Goal: Task Accomplishment & Management: Manage account settings

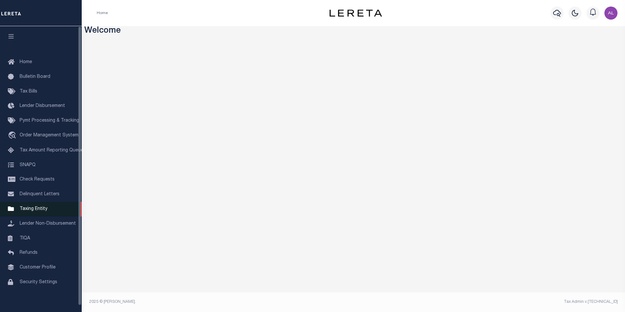
click at [43, 211] on span "Taxing Entity" at bounding box center [34, 209] width 28 height 5
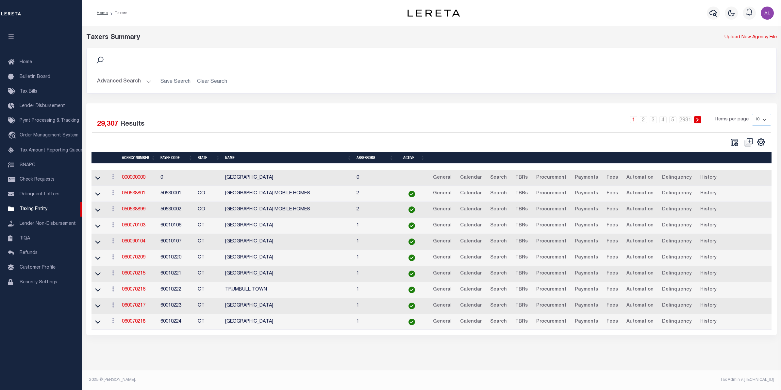
click at [146, 78] on button "Advanced Search" at bounding box center [124, 81] width 54 height 13
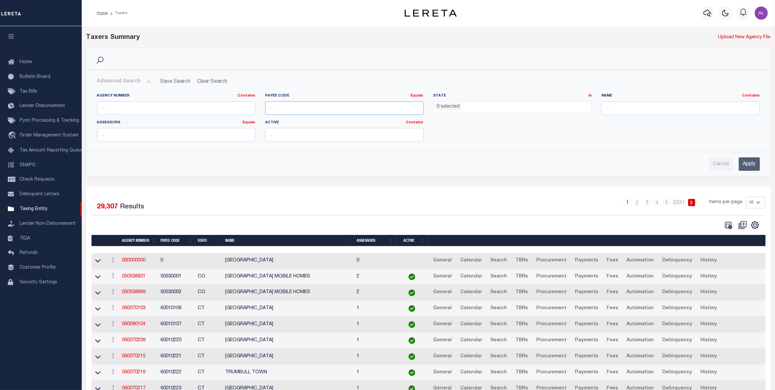
click at [287, 102] on input "number" at bounding box center [344, 107] width 159 height 13
paste input "60020234"
type input "60020234"
click at [753, 161] on input "Apply" at bounding box center [749, 163] width 21 height 13
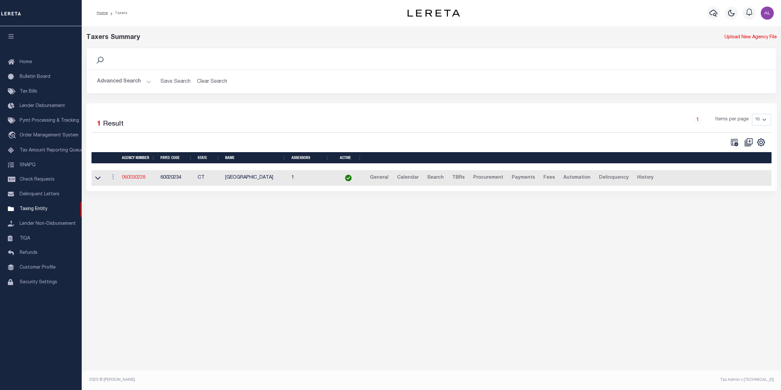
click at [136, 176] on link "060030228" at bounding box center [134, 177] width 24 height 5
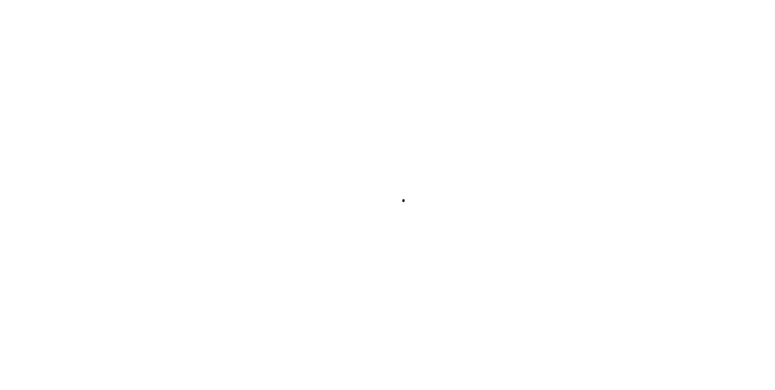
select select
checkbox input "false"
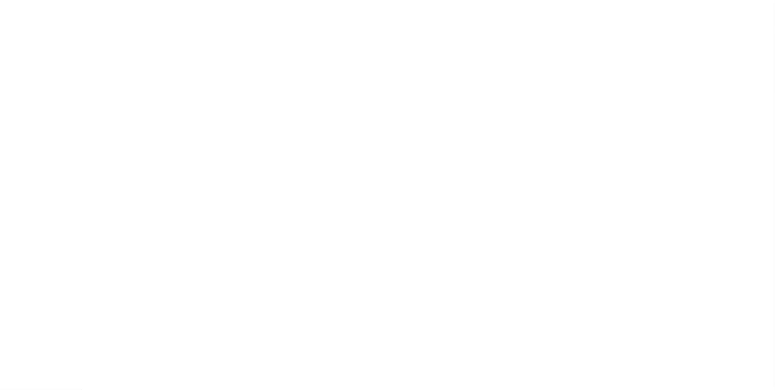
checkbox input "false"
type input "900317018"
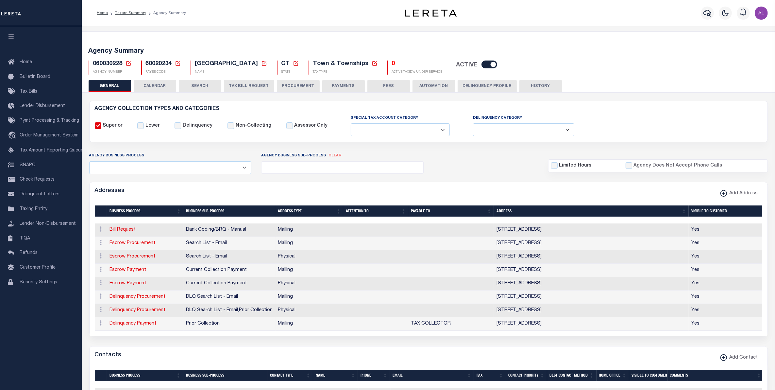
click at [327, 84] on button "PAYMENTS" at bounding box center [343, 86] width 43 height 12
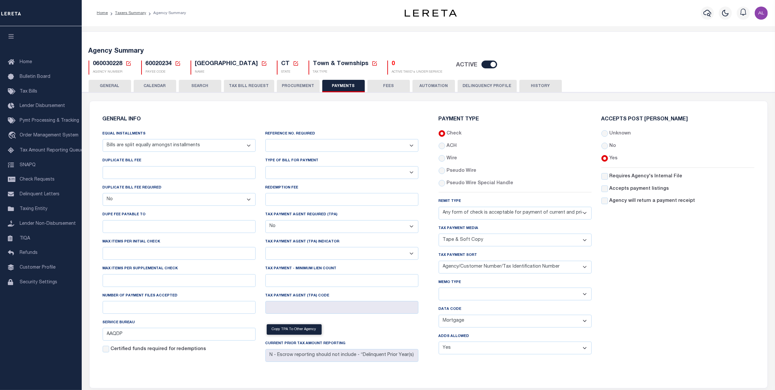
click at [473, 294] on select "Separate Together" at bounding box center [515, 293] width 153 height 13
click at [487, 269] on select "Agency/Tax Identification Number (Including TRA) Agency/Lien Description/Tax Id…" at bounding box center [515, 267] width 153 height 13
click at [475, 294] on select "Separate Together" at bounding box center [515, 293] width 153 height 13
click at [114, 336] on input "AAQDP" at bounding box center [179, 334] width 153 height 13
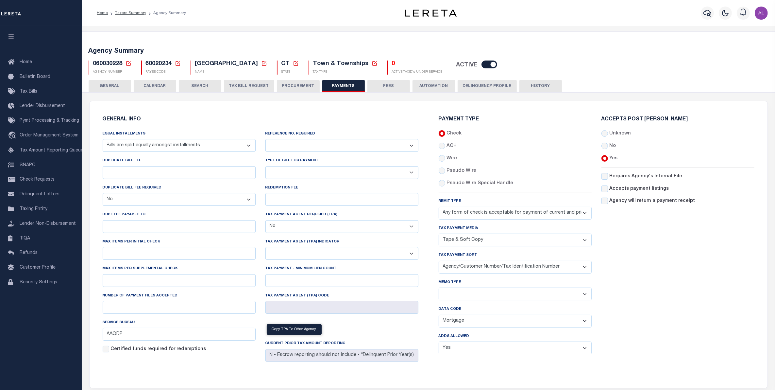
click at [539, 324] on select "Balance Due Mortgage Open Prior Supplemental" at bounding box center [515, 321] width 153 height 13
click at [706, 276] on div "Accepts Post [PERSON_NAME] Unknown No Yes" at bounding box center [678, 238] width 163 height 243
click at [499, 219] on select "Any form of check is acceptable for payment of current and prior year taxes. On…" at bounding box center [515, 213] width 153 height 13
click at [682, 241] on div "Accepts Post [PERSON_NAME] Unknown No Yes" at bounding box center [678, 238] width 163 height 243
